Goal: Task Accomplishment & Management: Complete application form

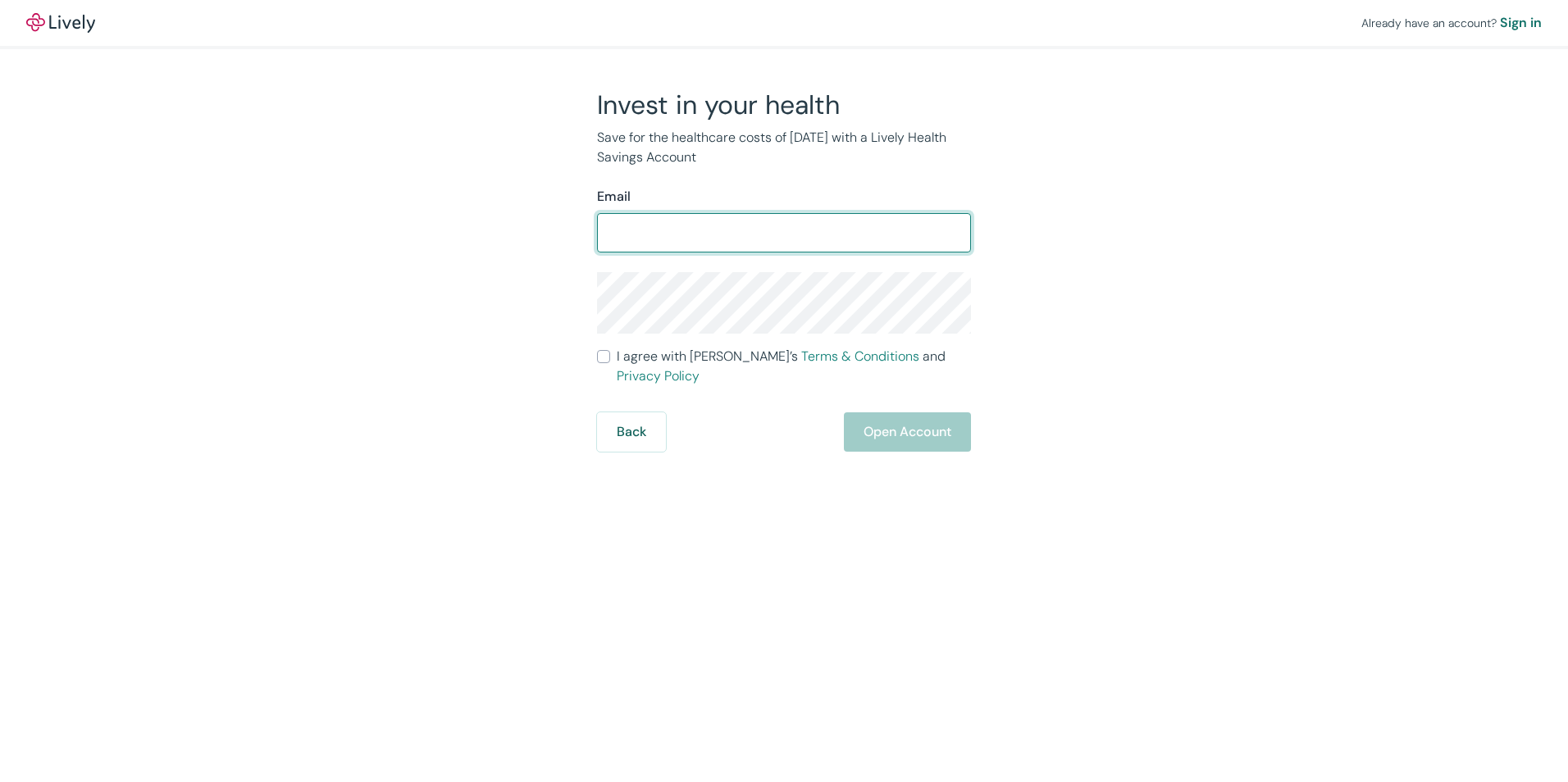
click at [716, 226] on input "Email" at bounding box center [784, 233] width 374 height 33
click at [711, 238] on input "Email" at bounding box center [784, 233] width 374 height 33
click at [713, 232] on input "Email" at bounding box center [784, 233] width 374 height 33
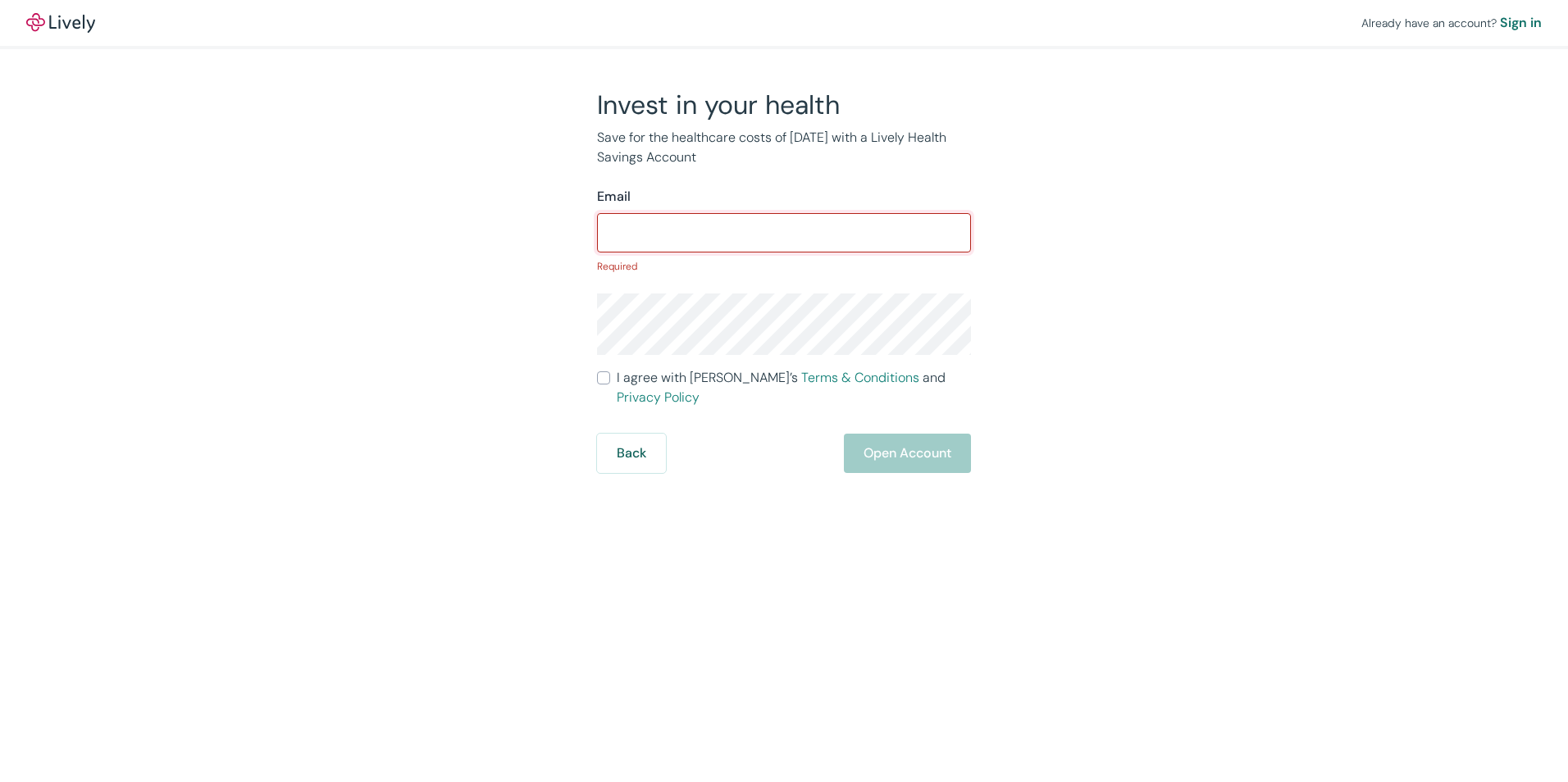
click at [687, 225] on input "Email" at bounding box center [784, 233] width 374 height 33
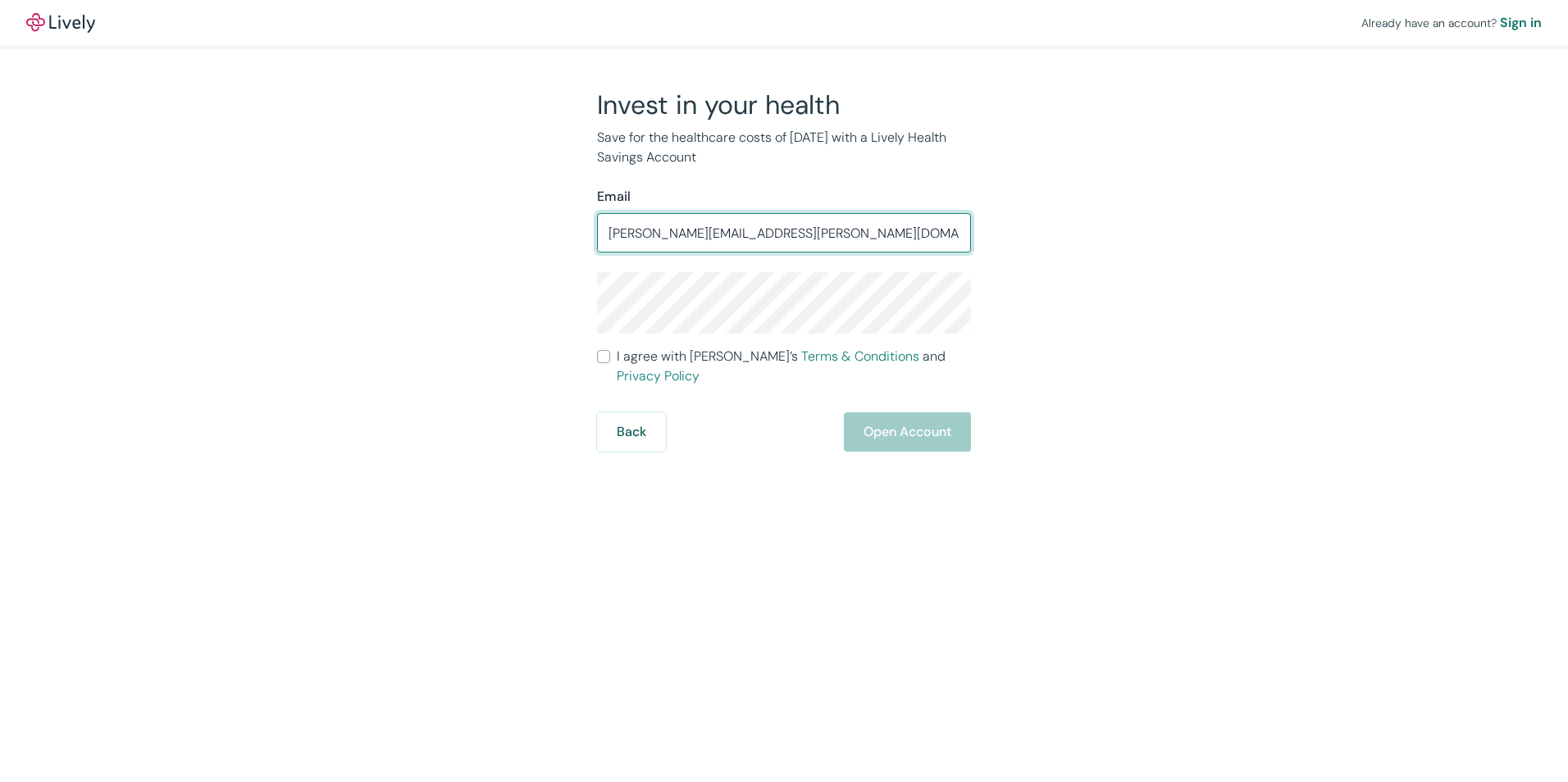
type input "[PERSON_NAME][EMAIL_ADDRESS][PERSON_NAME][DOMAIN_NAME]"
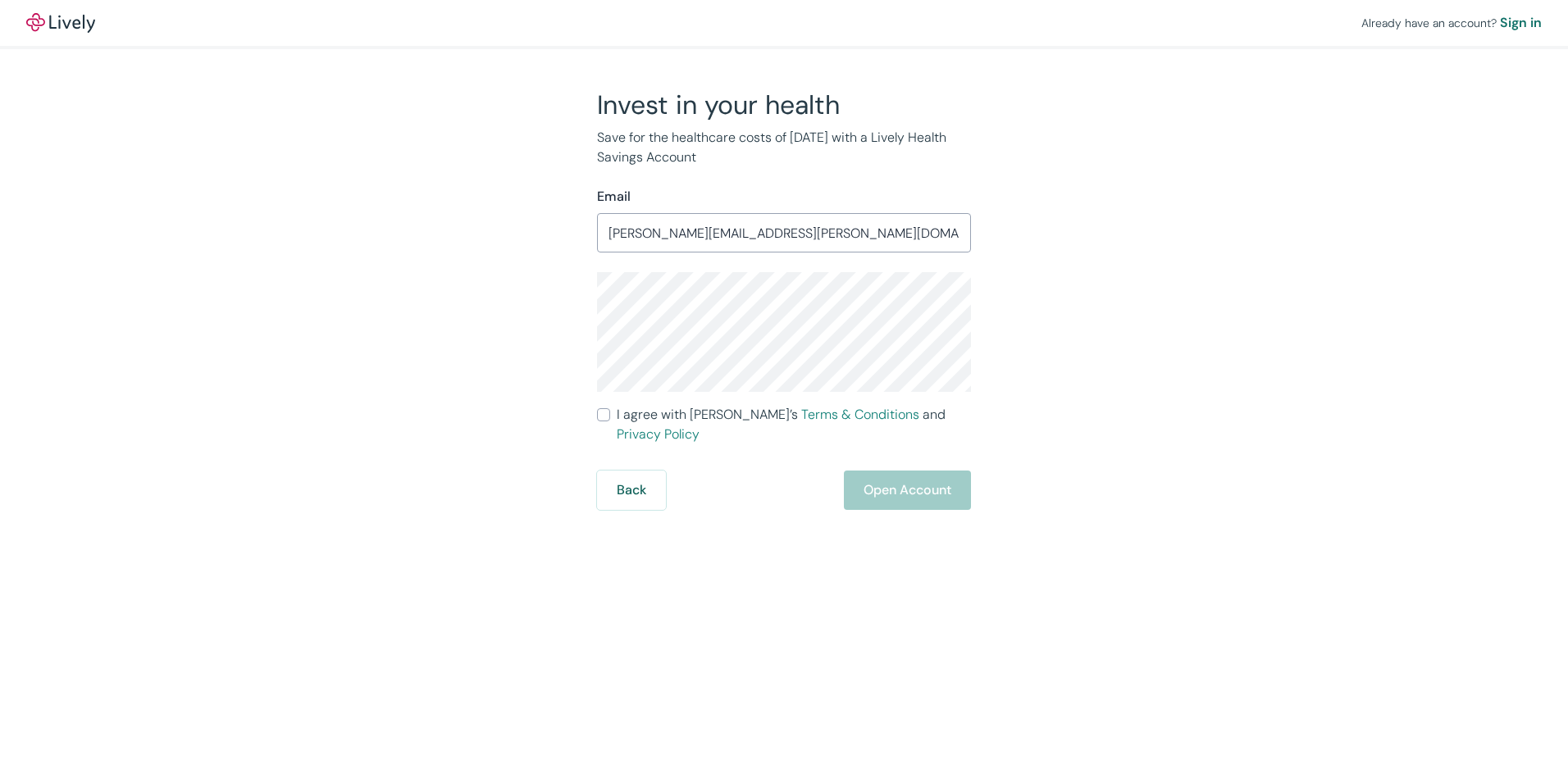
drag, startPoint x: 613, startPoint y: 420, endPoint x: 621, endPoint y: 421, distance: 8.1
click at [615, 420] on label "I agree with Lively’s Terms & Conditions and Privacy Policy" at bounding box center [784, 425] width 374 height 39
click at [610, 420] on input "I agree with Lively’s Terms & Conditions and Privacy Policy" at bounding box center [602, 415] width 13 height 13
checkbox input "true"
click at [901, 470] on button "Open Account" at bounding box center [907, 490] width 127 height 39
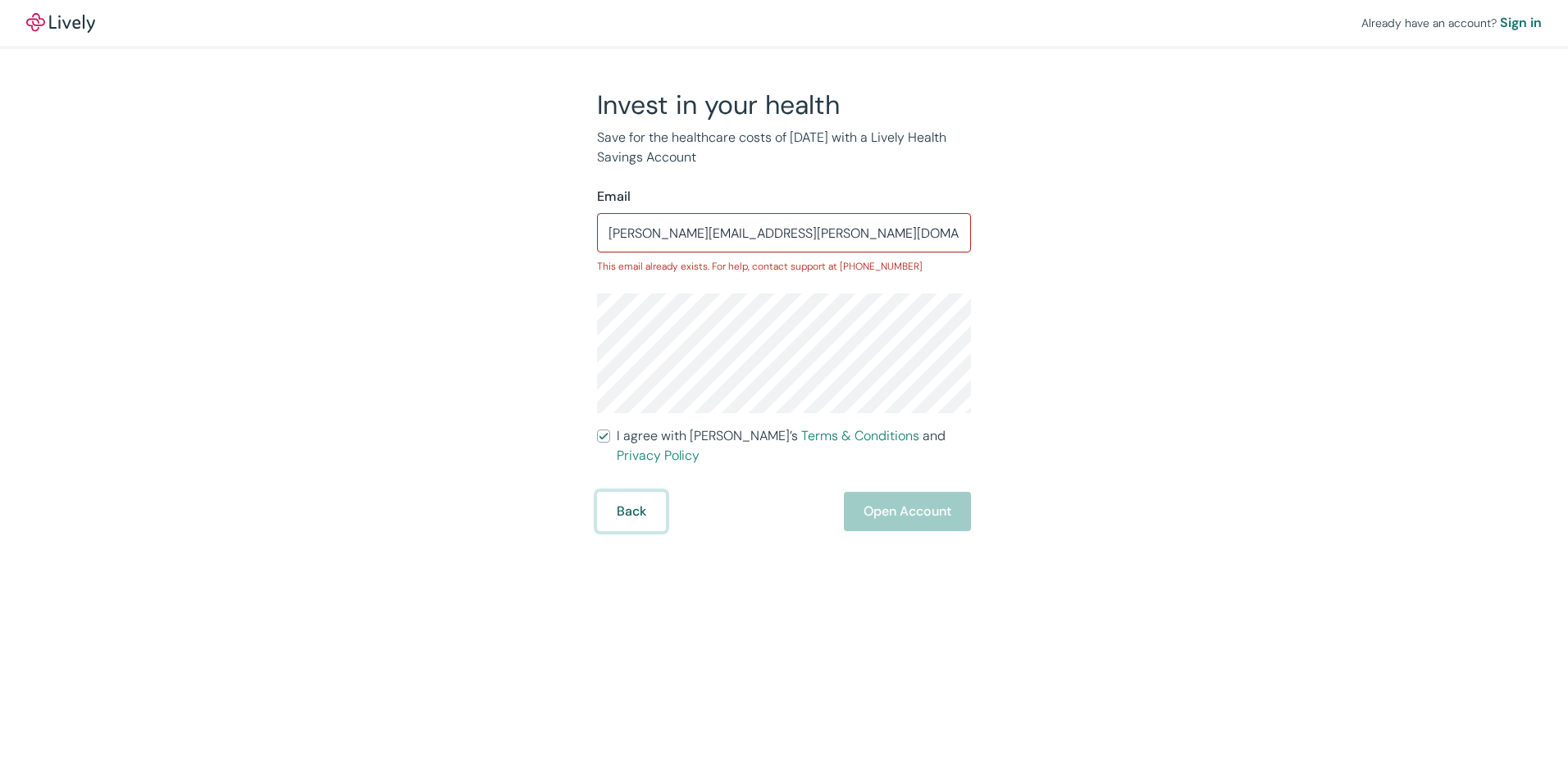
click at [640, 498] on button "Back" at bounding box center [631, 512] width 69 height 39
